Goal: Task Accomplishment & Management: Use online tool/utility

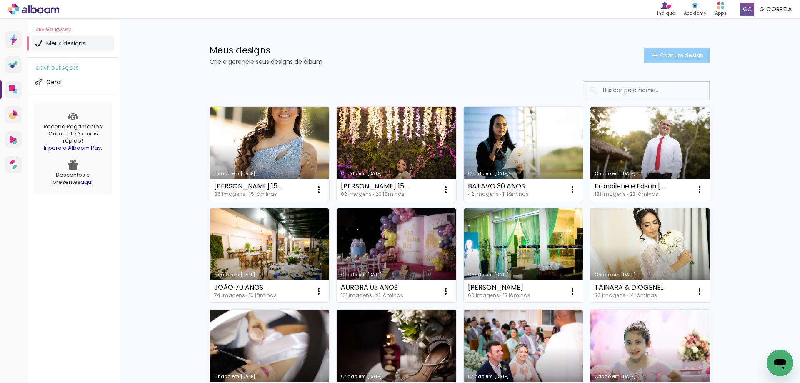
click at [666, 53] on span "Criar um design" at bounding box center [681, 54] width 43 height 5
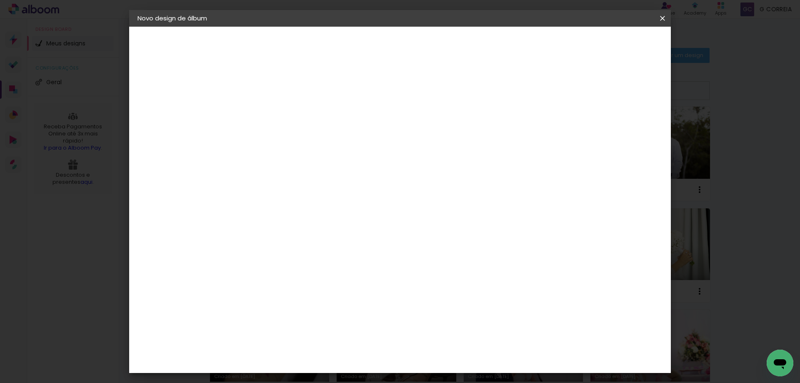
click at [274, 116] on input at bounding box center [274, 111] width 0 height 13
type input "Marise e Julio Takahashi - 19 09 2025"
type paper-input "Marise e Julio Takahashi - 19 09 2025"
click at [0, 0] on slot "Avançar" at bounding box center [0, 0] width 0 height 0
click at [430, 120] on paper-item "Tamanho Livre" at bounding box center [390, 126] width 80 height 18
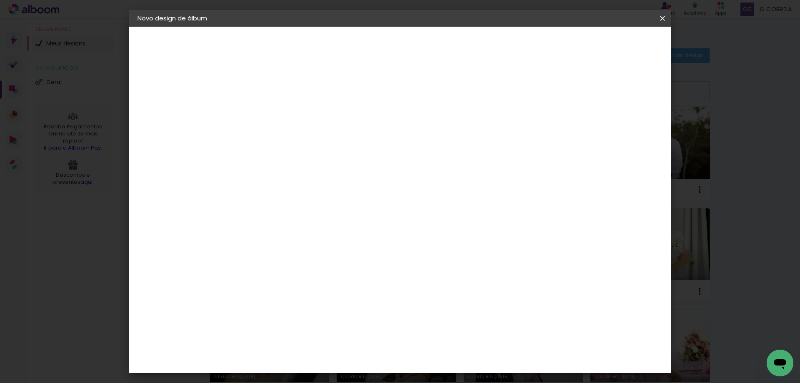
click at [0, 0] on slot "Avançar" at bounding box center [0, 0] width 0 height 0
drag, startPoint x: 253, startPoint y: 238, endPoint x: 246, endPoint y: 237, distance: 7.1
click at [246, 237] on input "30" at bounding box center [248, 236] width 22 height 12
type input "20"
type paper-input "20"
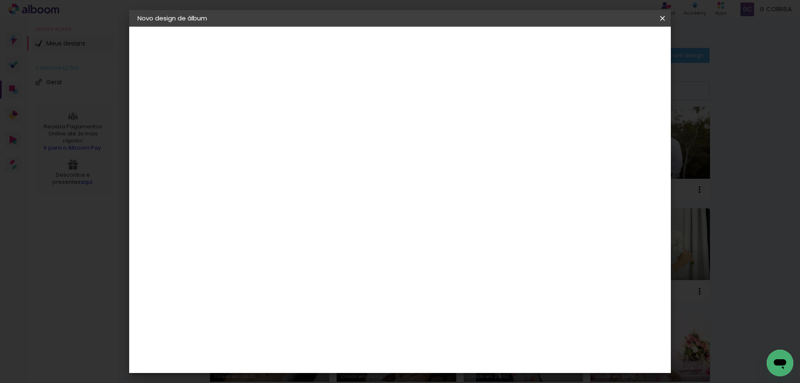
click at [569, 93] on div at bounding box center [565, 95] width 7 height 7
type paper-checkbox "on"
click at [610, 42] on span "Iniciar design" at bounding box center [591, 44] width 38 height 6
